Goal: Use online tool/utility: Utilize a website feature to perform a specific function

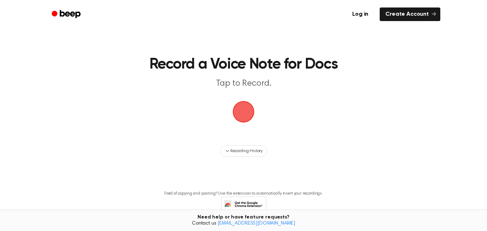
click at [253, 108] on span "button" at bounding box center [244, 112] width 20 height 20
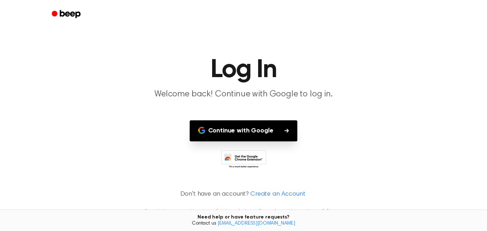
click at [263, 127] on button "Continue with Google" at bounding box center [244, 130] width 108 height 21
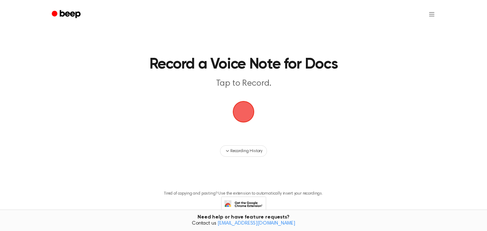
click at [250, 103] on span "button" at bounding box center [244, 112] width 20 height 20
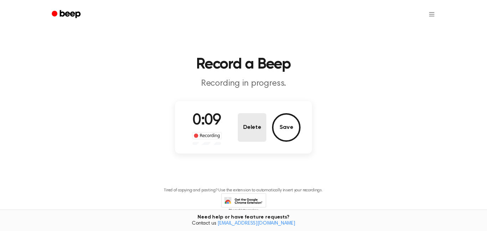
click at [255, 128] on button "Delete" at bounding box center [252, 127] width 29 height 29
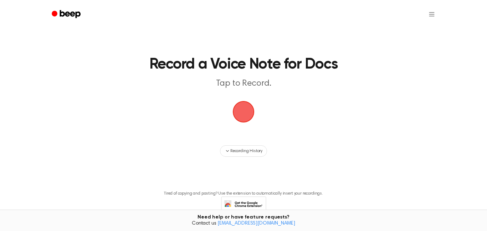
click at [244, 121] on span "button" at bounding box center [244, 112] width 20 height 20
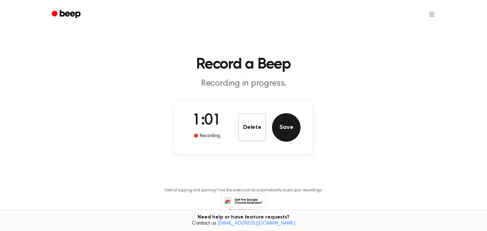
click at [281, 130] on button "Save" at bounding box center [286, 127] width 29 height 29
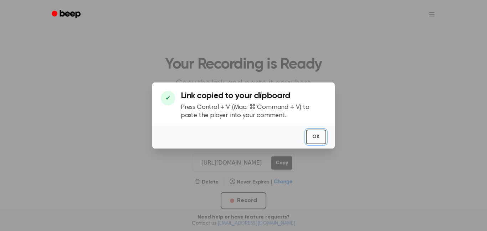
click at [314, 139] on button "OK" at bounding box center [316, 137] width 20 height 15
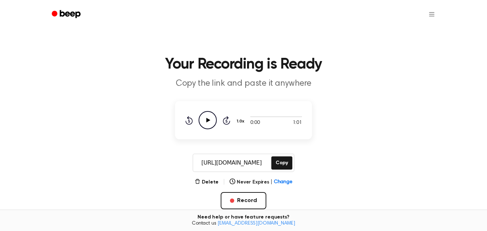
click at [206, 124] on icon "Play Audio" at bounding box center [208, 120] width 18 height 18
click at [278, 158] on button "Copy" at bounding box center [282, 162] width 21 height 13
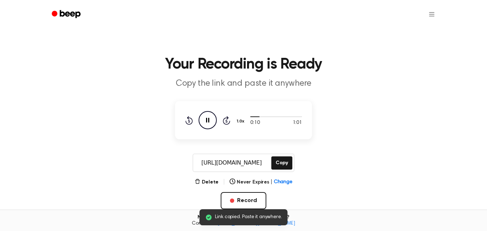
click at [206, 123] on icon "Pause Audio" at bounding box center [208, 120] width 18 height 18
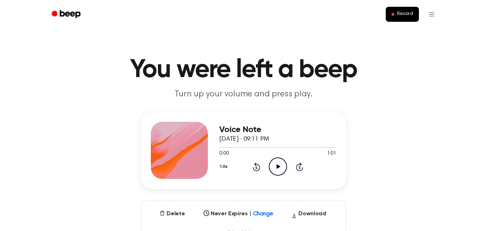
click at [278, 163] on icon "Play Audio" at bounding box center [278, 166] width 18 height 18
click at [257, 147] on div at bounding box center [277, 147] width 117 height 1
